Goal: Task Accomplishment & Management: Complete application form

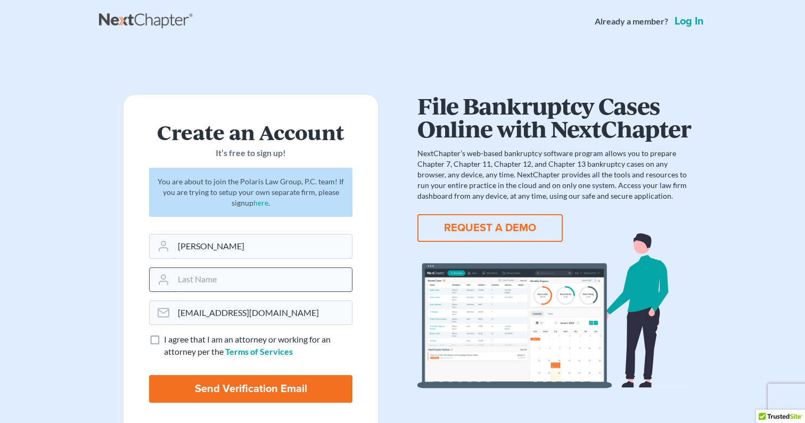
type input "Mehmet Enis"
type input "Sezer"
click at [164, 340] on label "I agree that I am an attorney or working for an attorney per the Terms of Servi…" at bounding box center [258, 345] width 188 height 24
click at [168, 340] on input "I agree that I am an attorney or working for an attorney per the Terms of Servi…" at bounding box center [171, 336] width 7 height 7
checkbox input "true"
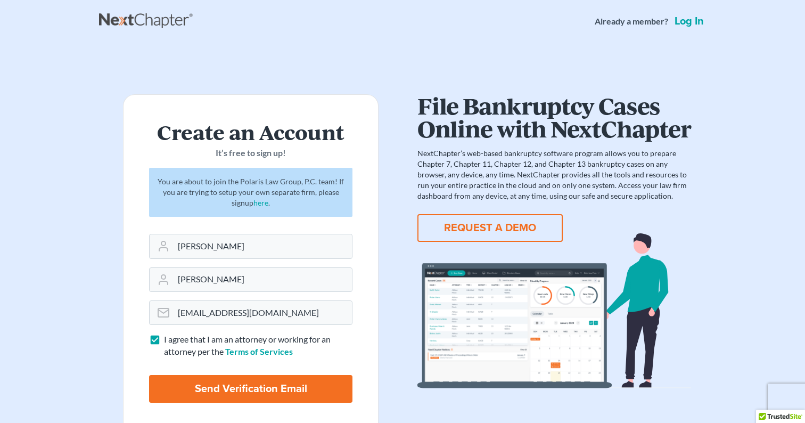
click at [212, 390] on input "Send Verification Email" at bounding box center [250, 389] width 203 height 28
type input "Thinking..."
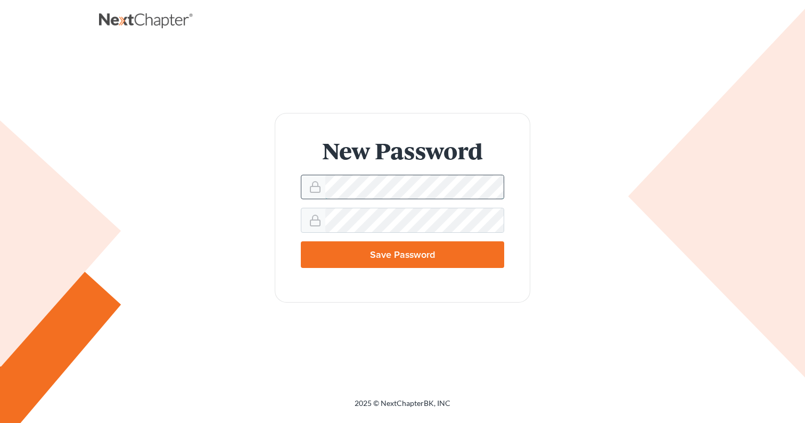
click at [402, 254] on input "Save Password" at bounding box center [402, 254] width 203 height 27
type input "Thinking..."
click at [402, 254] on input "Save Password" at bounding box center [402, 254] width 203 height 27
type input "Thinking..."
click at [402, 254] on input "Save Password" at bounding box center [402, 254] width 203 height 27
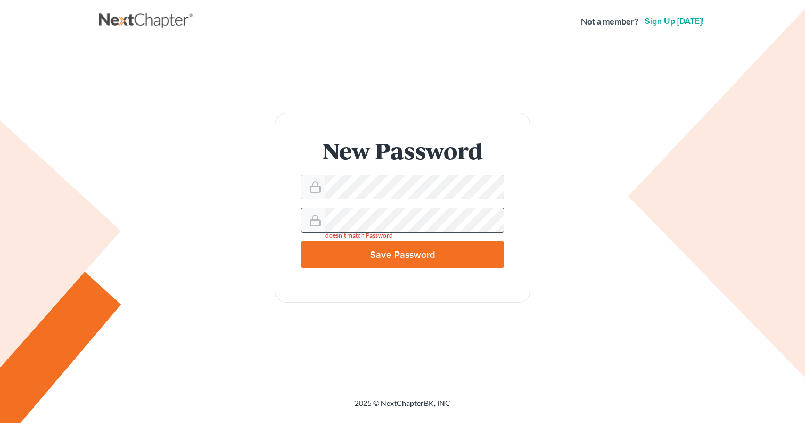
type input "Thinking..."
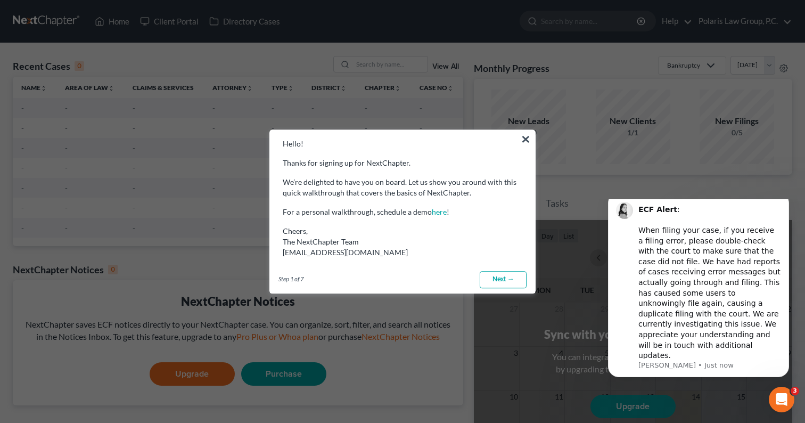
click at [496, 277] on link "Next →" at bounding box center [502, 279] width 47 height 17
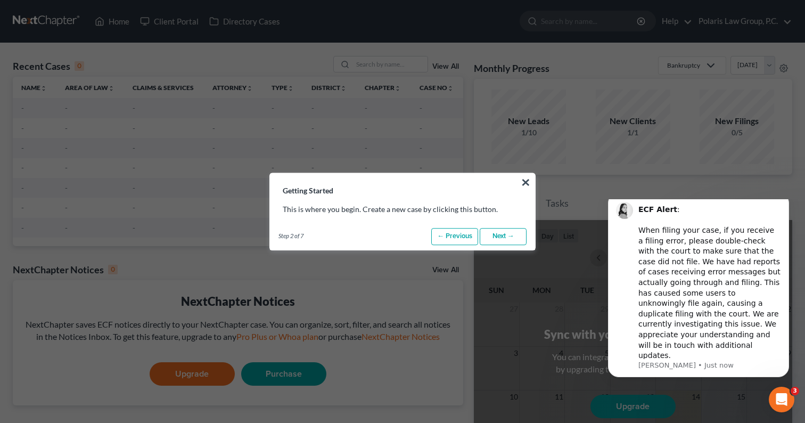
click at [504, 235] on link "Next →" at bounding box center [502, 236] width 47 height 17
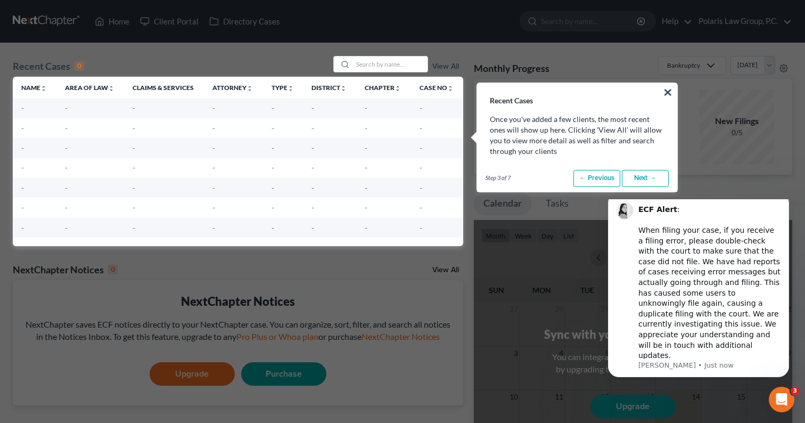
click at [649, 175] on link "Next →" at bounding box center [645, 178] width 47 height 17
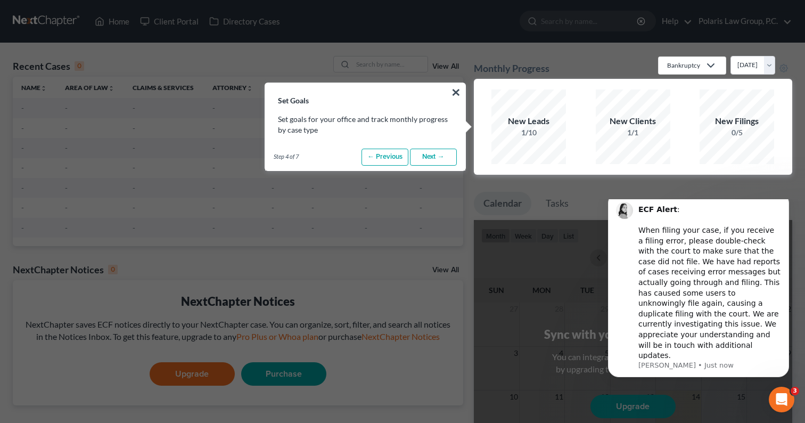
click at [440, 161] on link "Next →" at bounding box center [433, 156] width 47 height 17
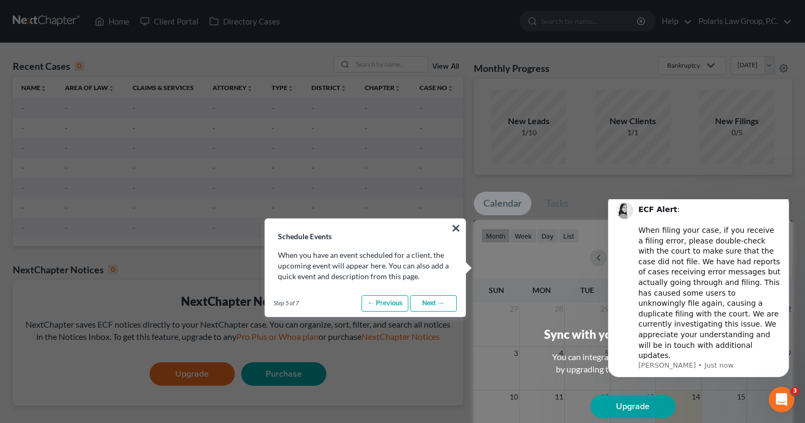
click at [433, 303] on link "Next →" at bounding box center [433, 303] width 47 height 17
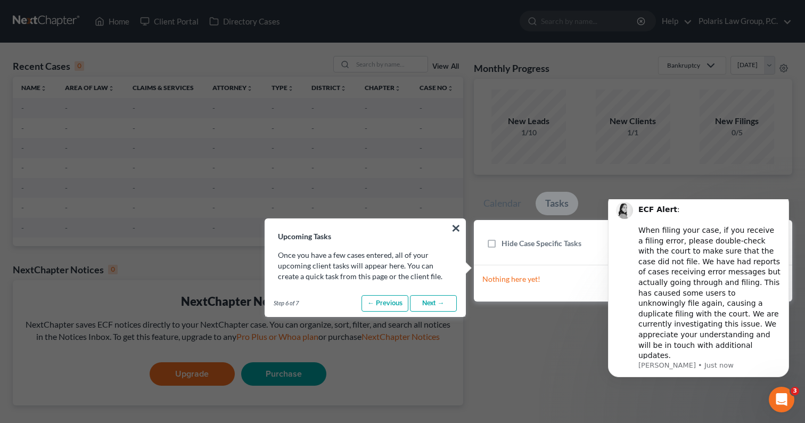
click at [433, 303] on link "Next →" at bounding box center [433, 303] width 47 height 17
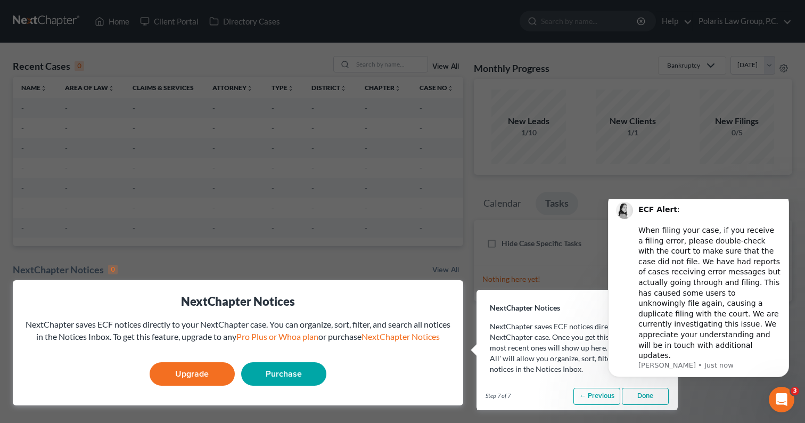
click at [283, 377] on link "Purchase" at bounding box center [283, 373] width 85 height 23
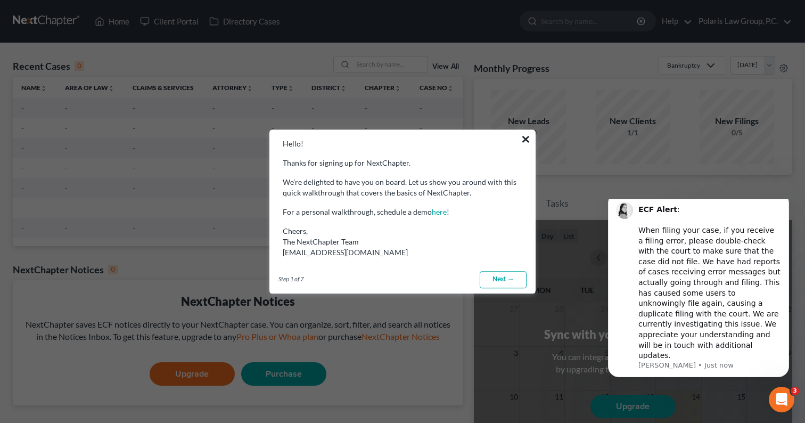
click at [525, 141] on button "×" at bounding box center [525, 138] width 10 height 17
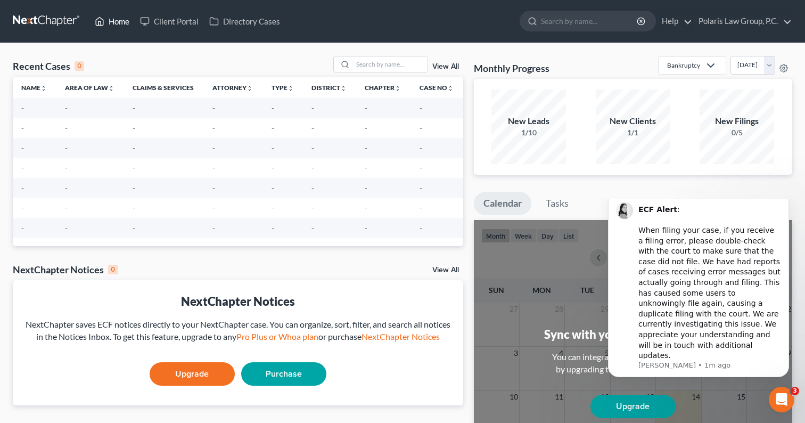
click at [106, 27] on link "Home" at bounding box center [111, 21] width 45 height 19
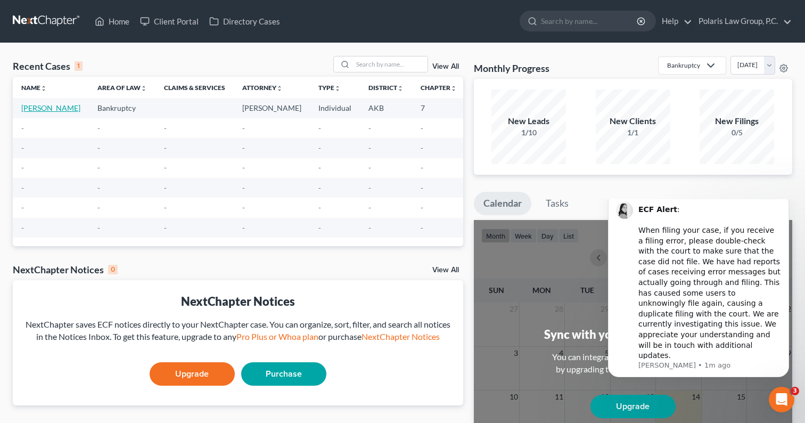
click at [45, 111] on link "[PERSON_NAME]" at bounding box center [50, 107] width 59 height 9
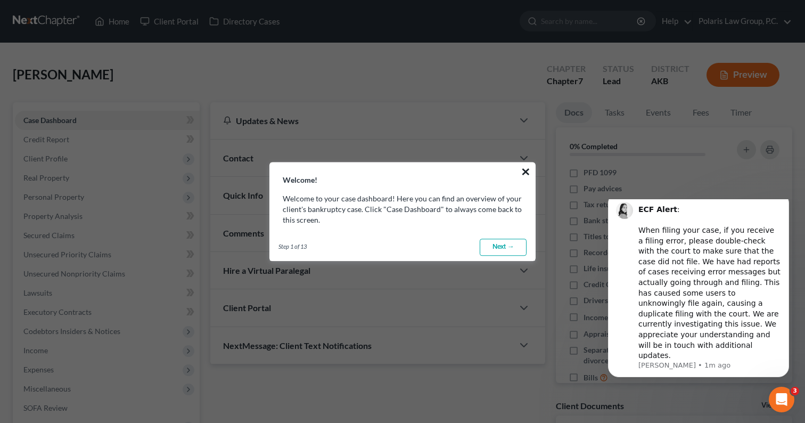
click at [525, 172] on button "×" at bounding box center [525, 171] width 10 height 17
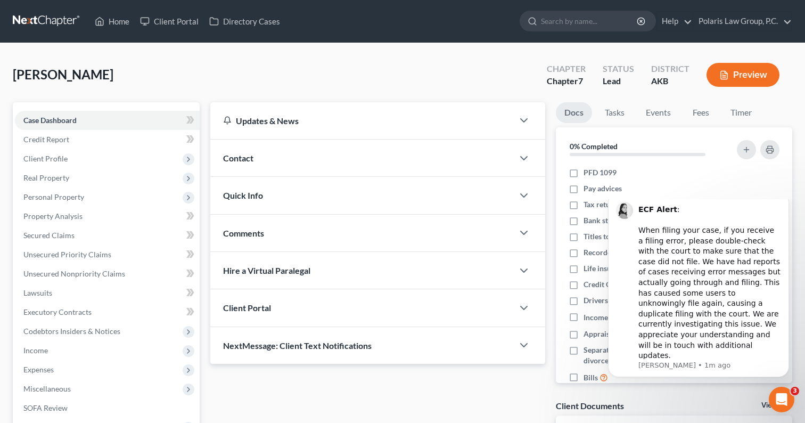
click at [261, 310] on span "Client Portal" at bounding box center [247, 307] width 48 height 10
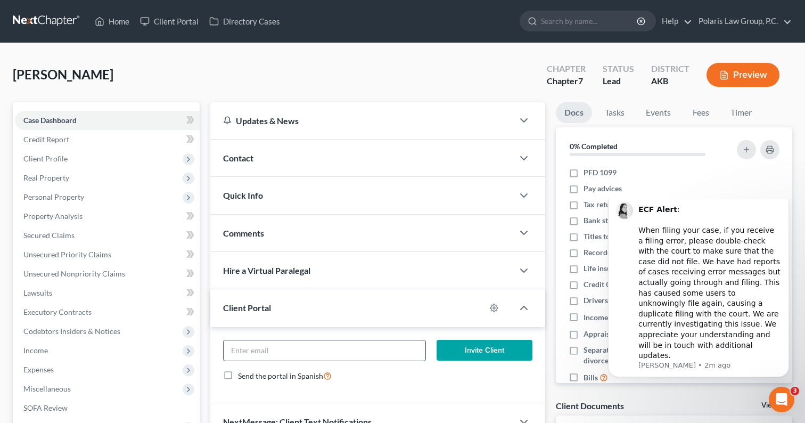
click at [285, 350] on input "email" at bounding box center [324, 350] width 202 height 20
type input "pm22@me.com"
click at [485, 352] on button "Invite Client" at bounding box center [484, 349] width 96 height 21
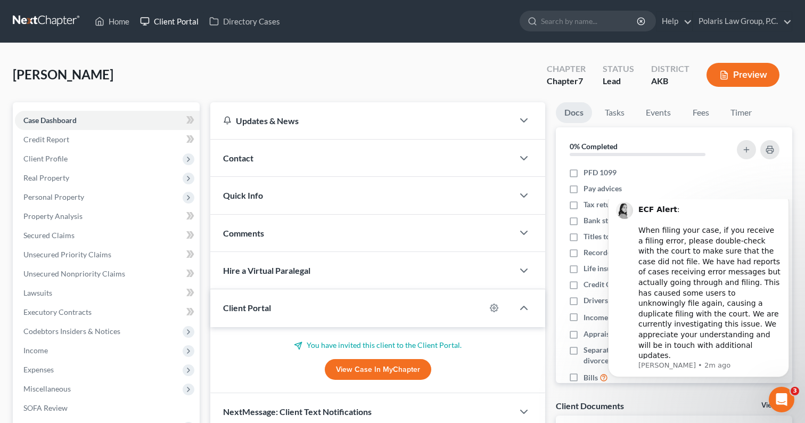
click at [179, 20] on link "Client Portal" at bounding box center [169, 21] width 69 height 19
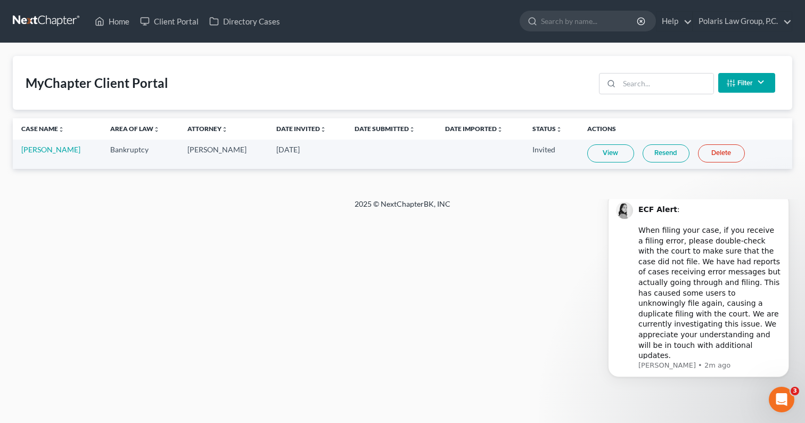
click at [602, 152] on link "View" at bounding box center [610, 153] width 47 height 18
